Goal: Obtain resource: Obtain resource

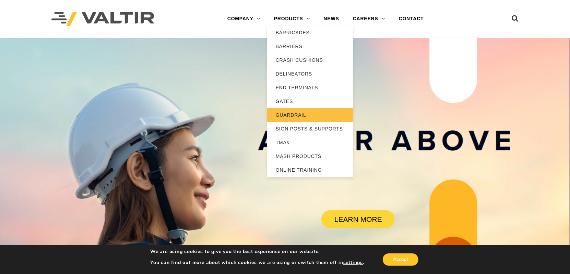
click at [294, 113] on link "GUARDRAIL" at bounding box center [310, 115] width 86 height 14
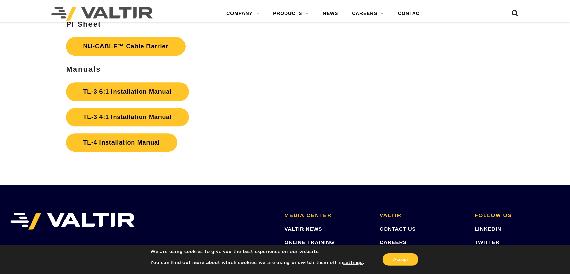
scroll to position [1487, 0]
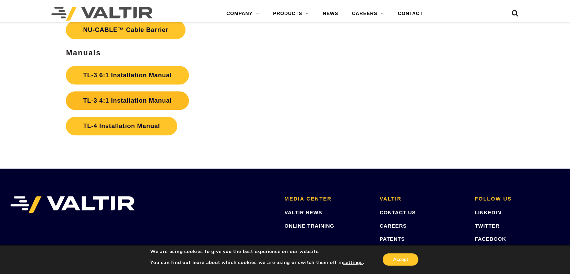
click at [146, 96] on link "TL-3 4:1 Installation Manual" at bounding box center [127, 100] width 123 height 19
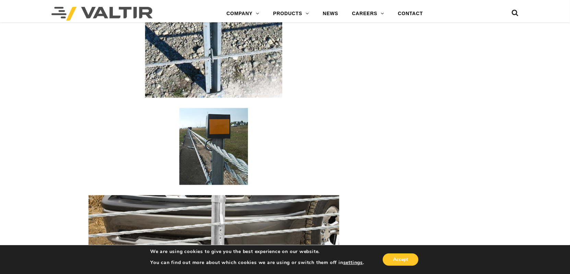
scroll to position [1487, 0]
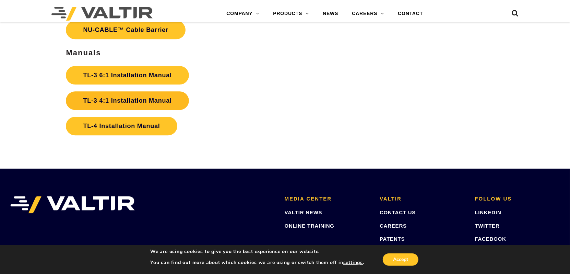
click at [113, 96] on link "TL-3 4:1 Installation Manual" at bounding box center [127, 100] width 123 height 19
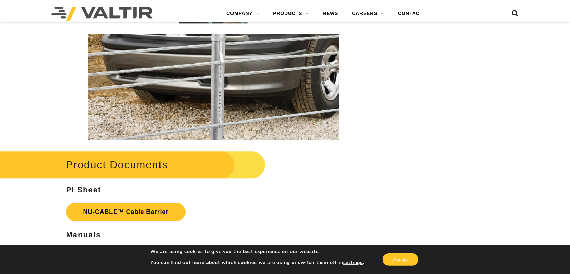
scroll to position [1372, 0]
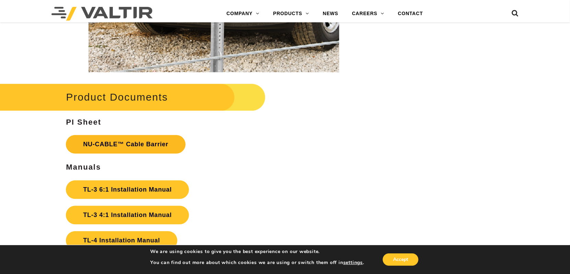
click at [127, 143] on link "NU-CABLE™ Cable Barrier" at bounding box center [125, 144] width 119 height 19
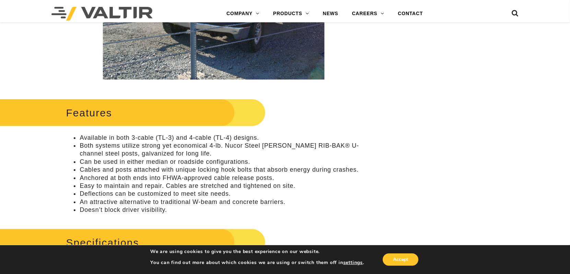
scroll to position [343, 0]
